Goal: Task Accomplishment & Management: Use online tool/utility

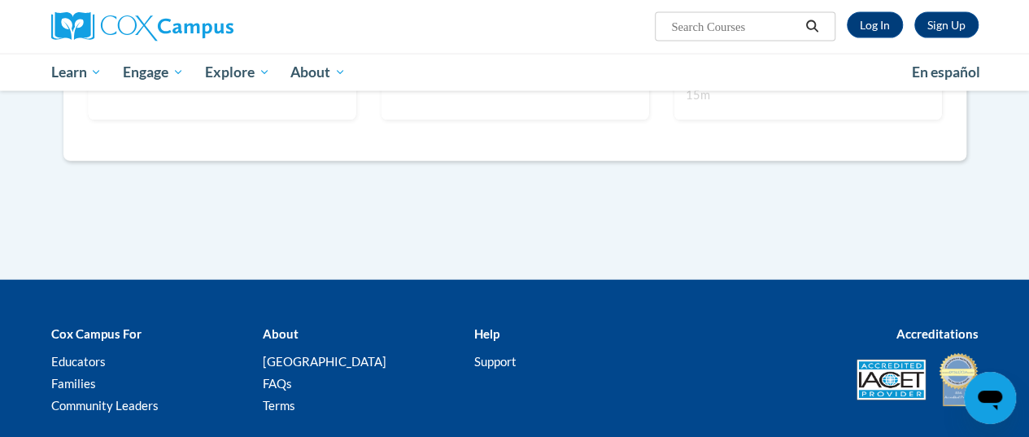
scroll to position [1886, 0]
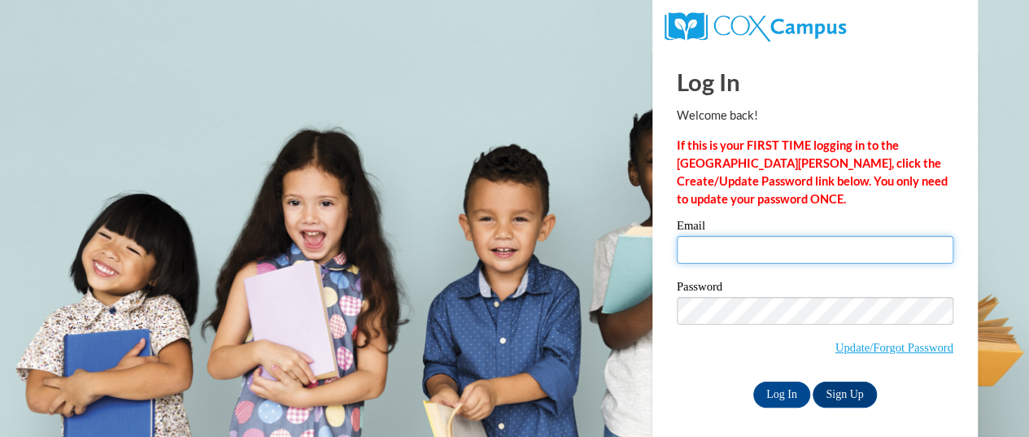
click at [725, 248] on input "Email" at bounding box center [815, 250] width 277 height 28
type input "tinystouch@yahoo.com"
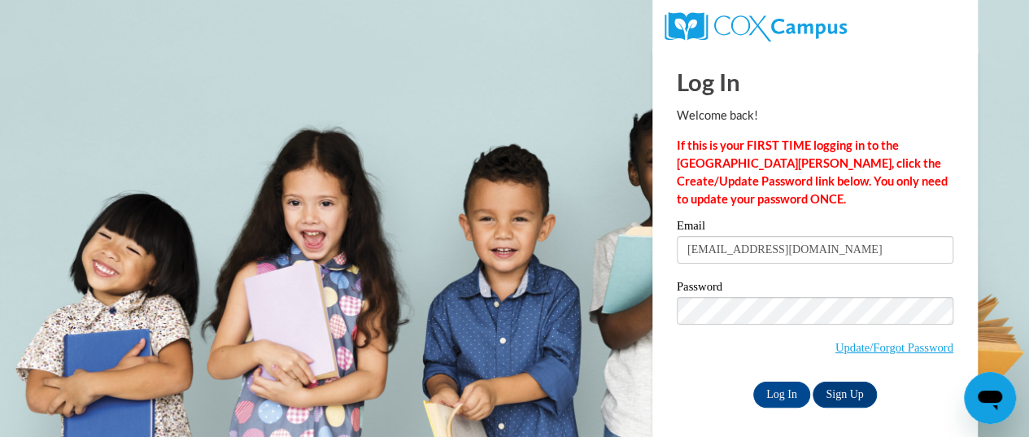
click at [806, 326] on span "Update/Forgot Password" at bounding box center [815, 331] width 277 height 68
click at [784, 393] on input "Log In" at bounding box center [781, 395] width 57 height 26
